Goal: Task Accomplishment & Management: Manage account settings

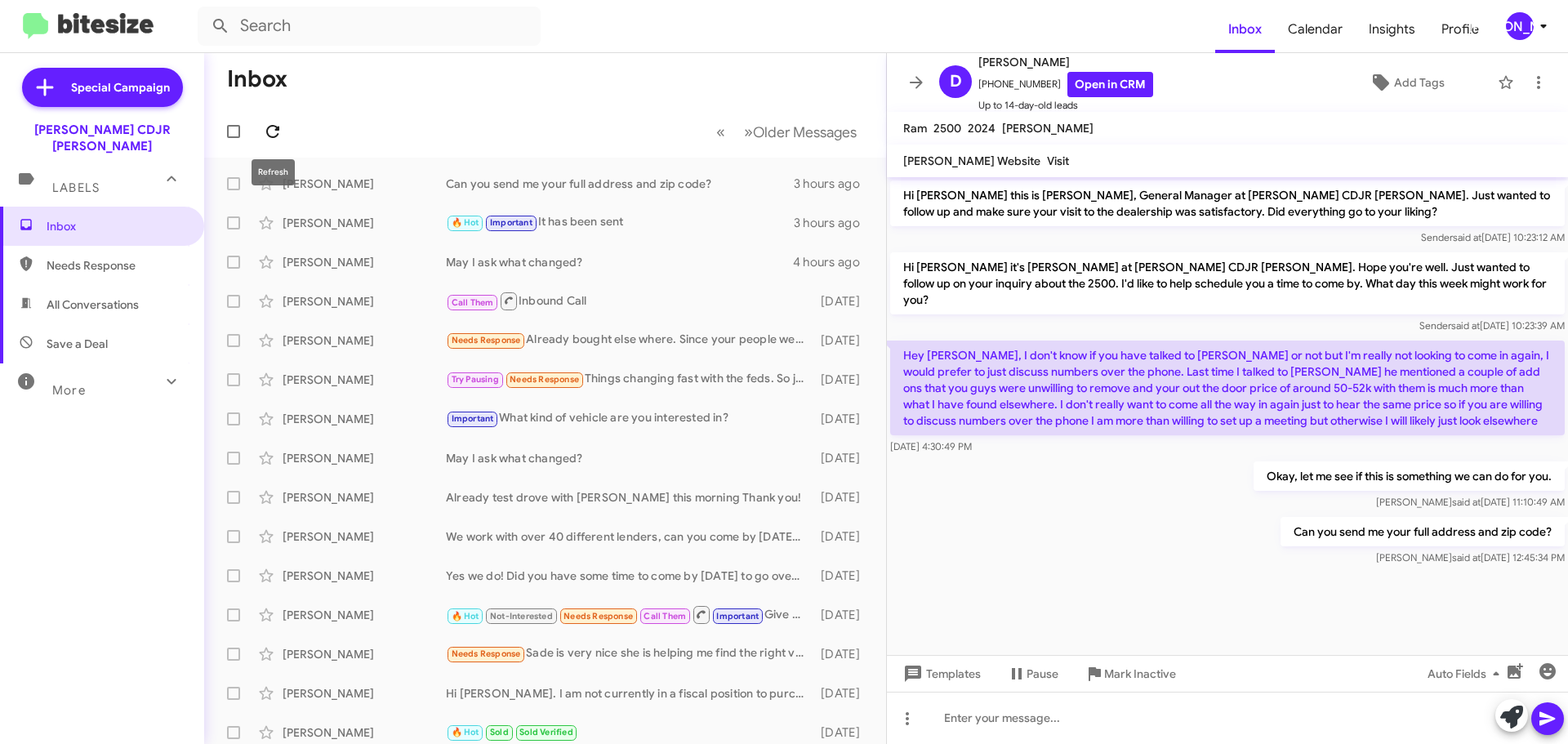
click at [286, 135] on span at bounding box center [273, 132] width 33 height 20
click at [908, 82] on icon at bounding box center [916, 82] width 20 height 20
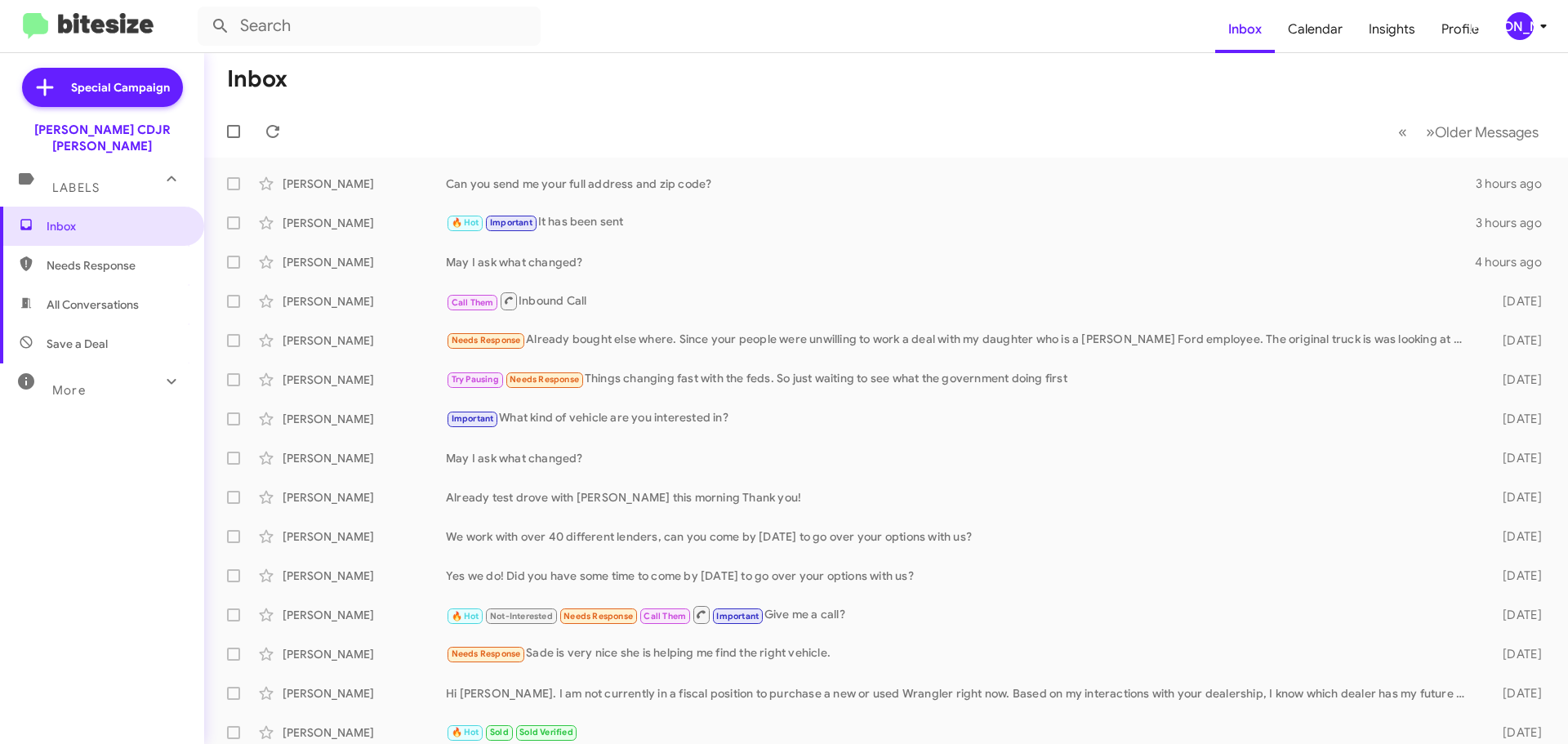
click at [1502, 28] on button "[PERSON_NAME]" at bounding box center [1520, 26] width 58 height 28
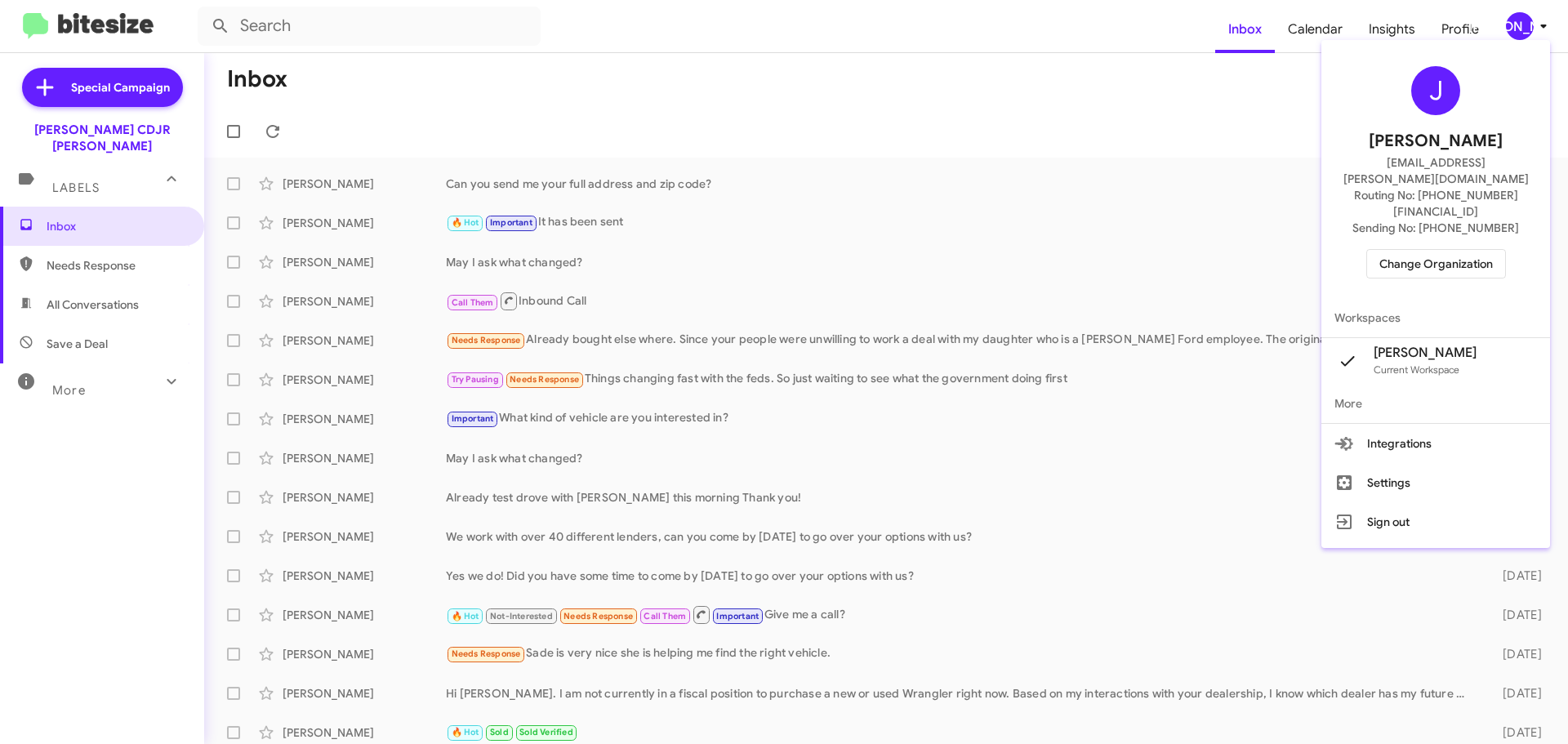
click at [1459, 250] on span "Change Organization" at bounding box center [1436, 264] width 113 height 28
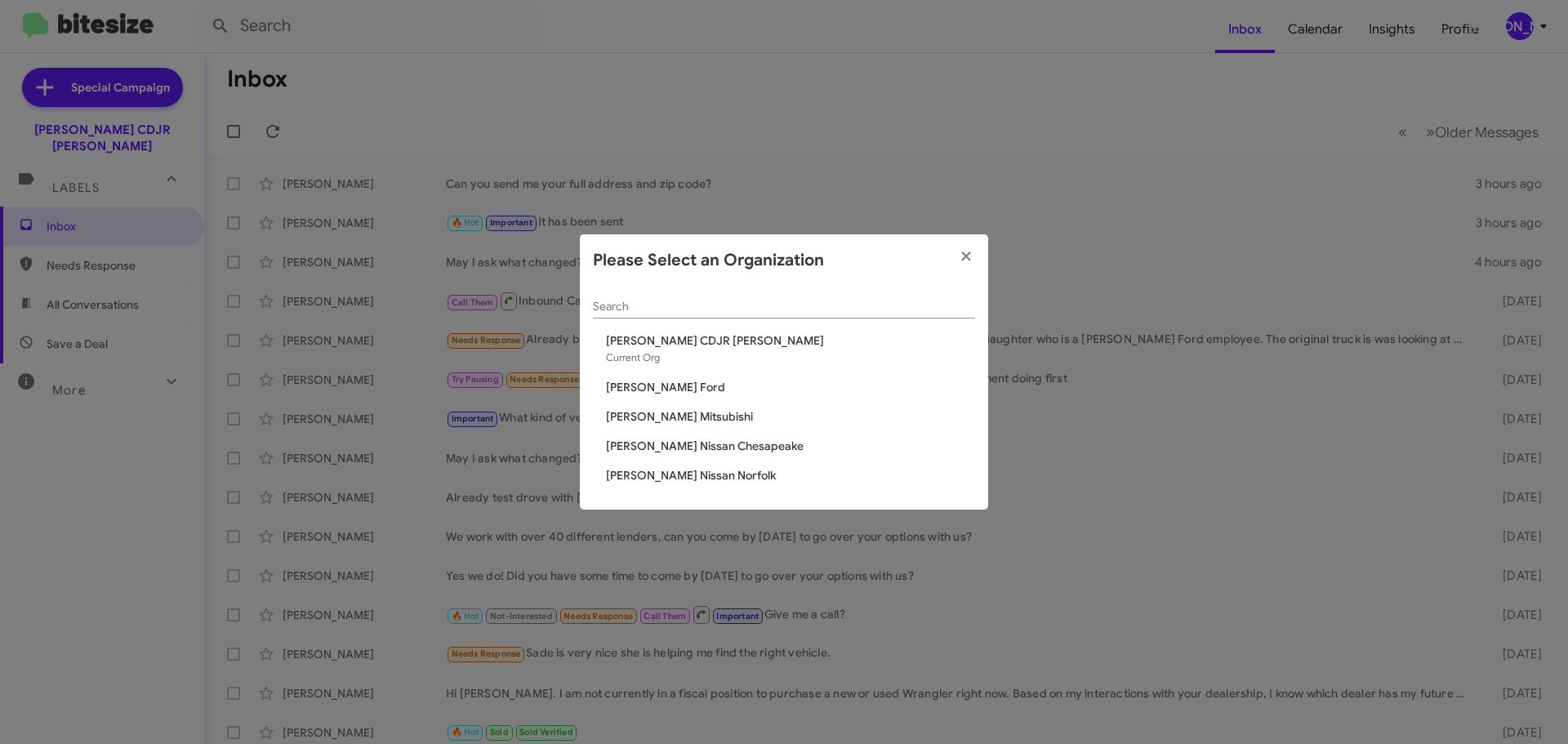
click at [694, 418] on span "[PERSON_NAME] Mitsubishi" at bounding box center [790, 417] width 369 height 16
